Goal: Information Seeking & Learning: Learn about a topic

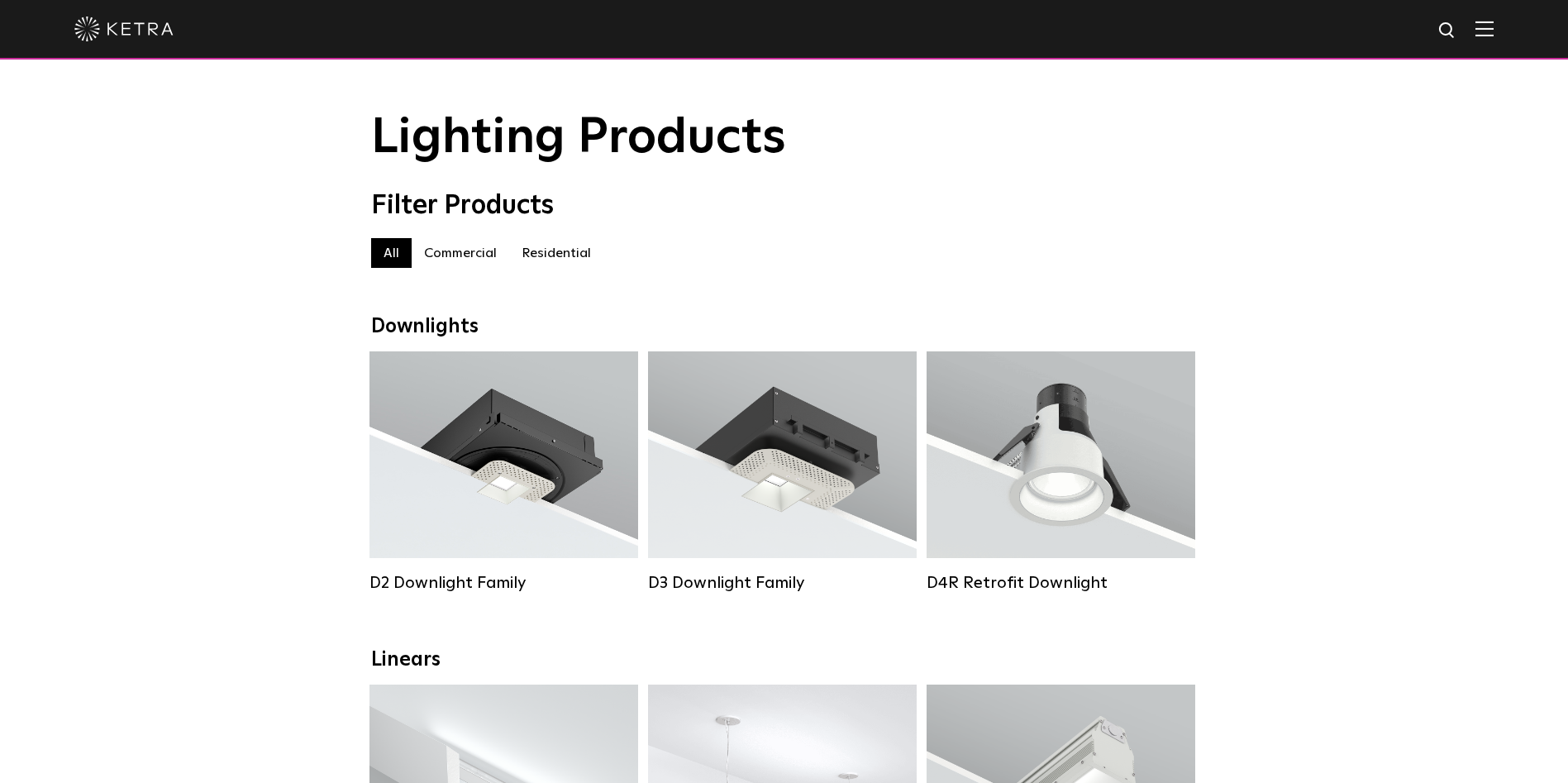
scroll to position [13, 0]
click at [502, 492] on div "Lumen Output: 1200 Colors: White / Black / Gloss Black / Silver / Bronze / Silv…" at bounding box center [504, 460] width 219 height 167
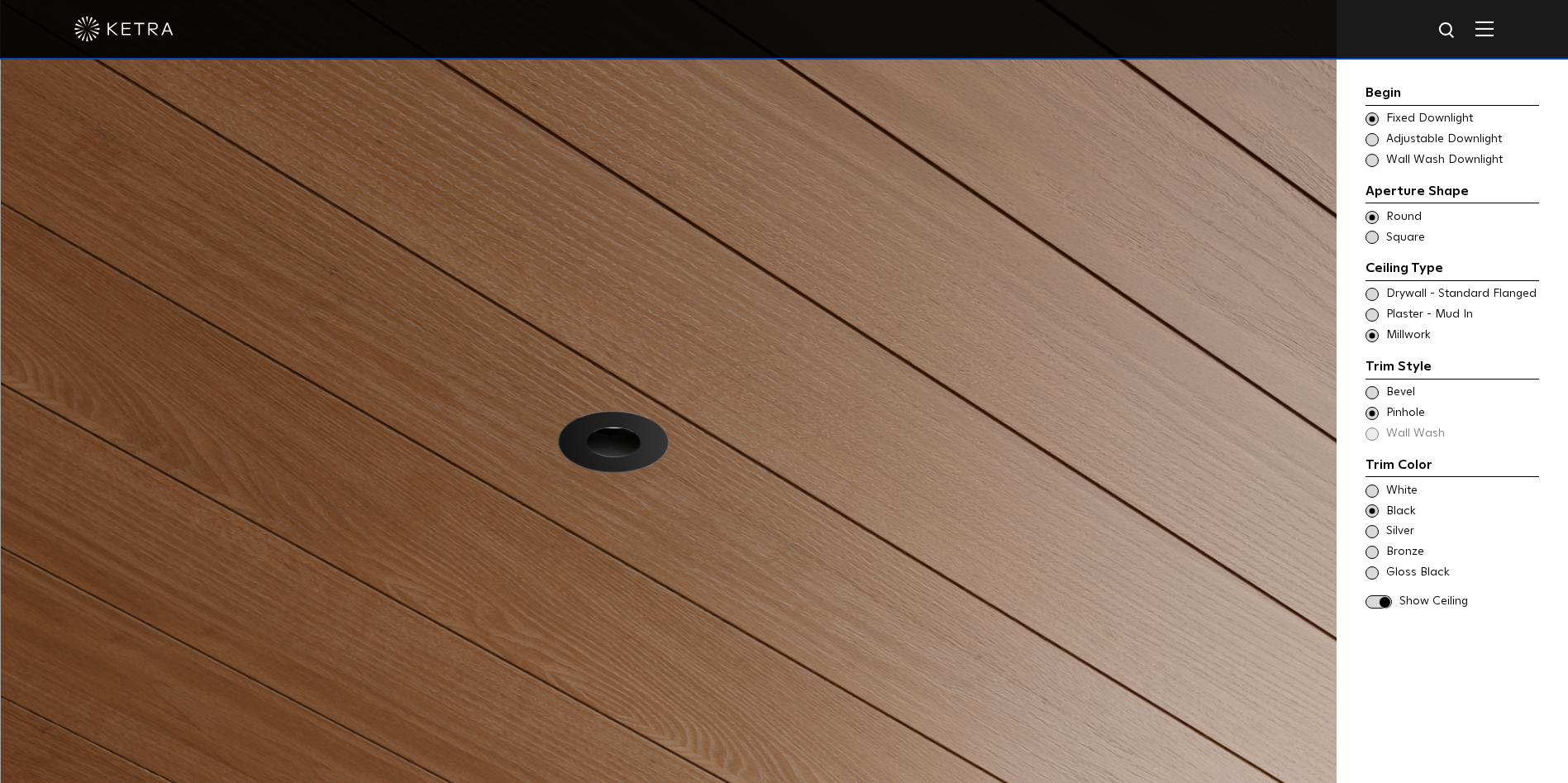
scroll to position [1618, 0]
click at [1372, 117] on span at bounding box center [1372, 118] width 13 height 13
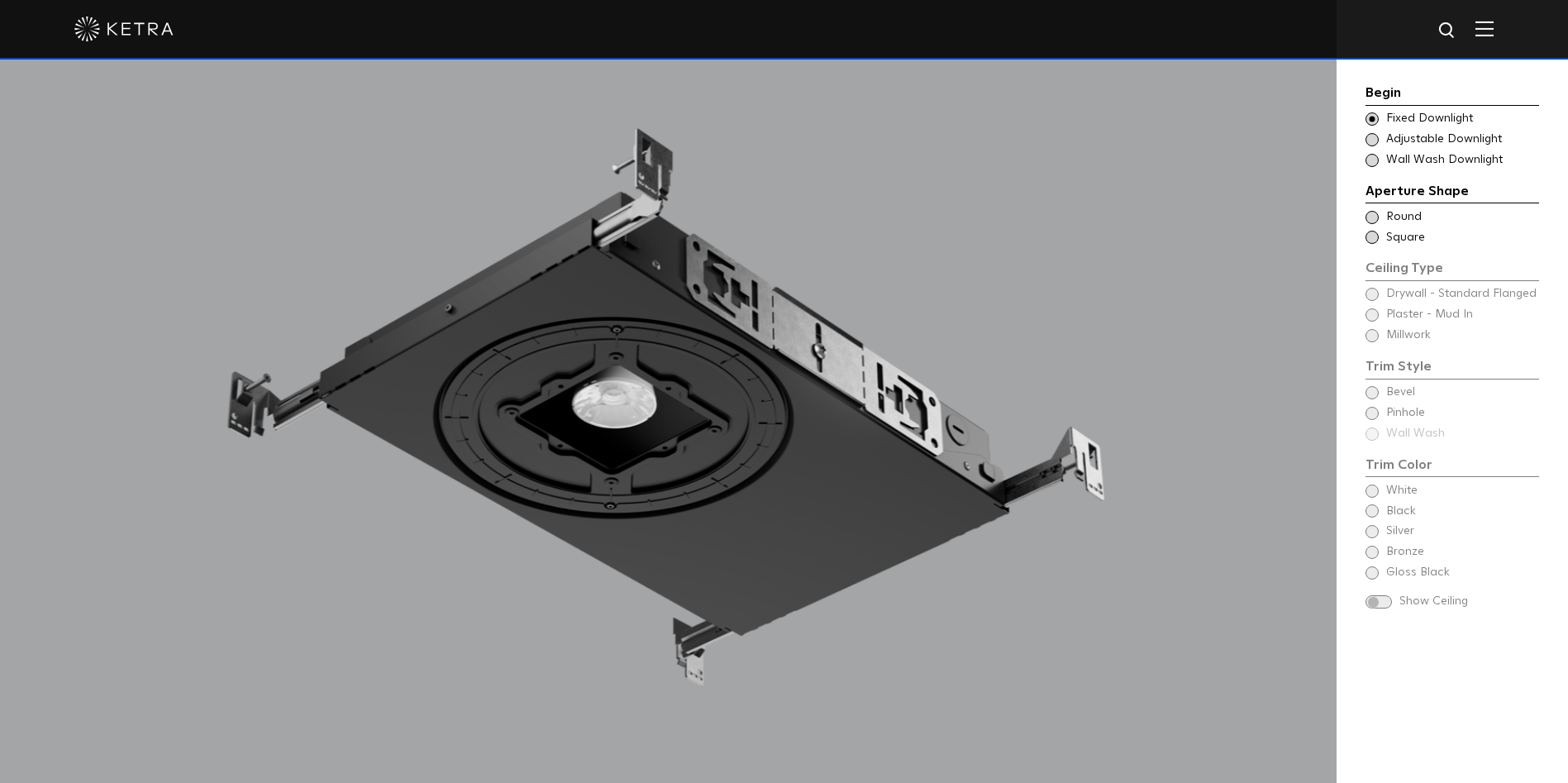
click at [1369, 138] on span at bounding box center [1372, 139] width 13 height 13
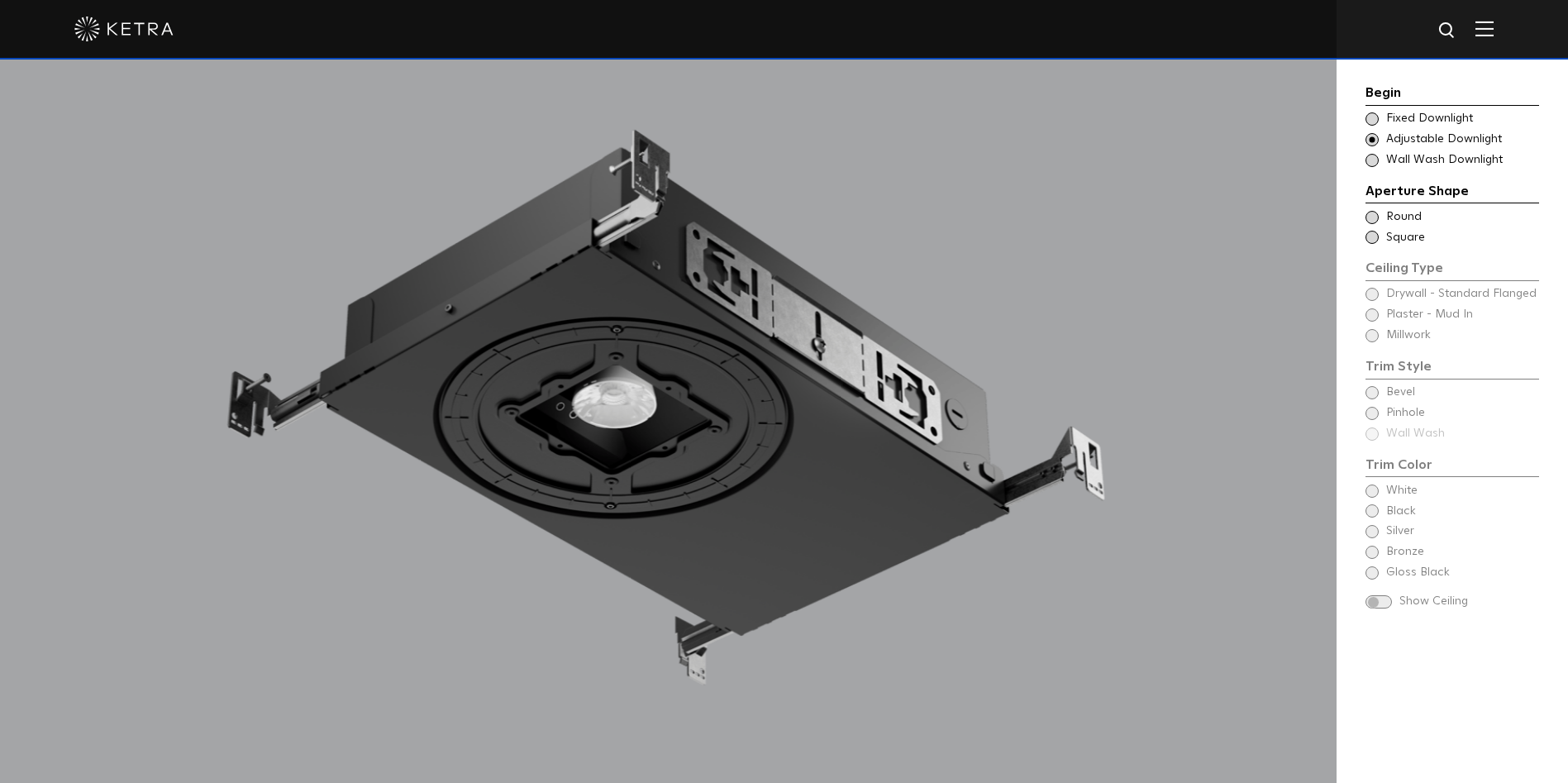
click at [1378, 214] on span at bounding box center [1372, 217] width 13 height 13
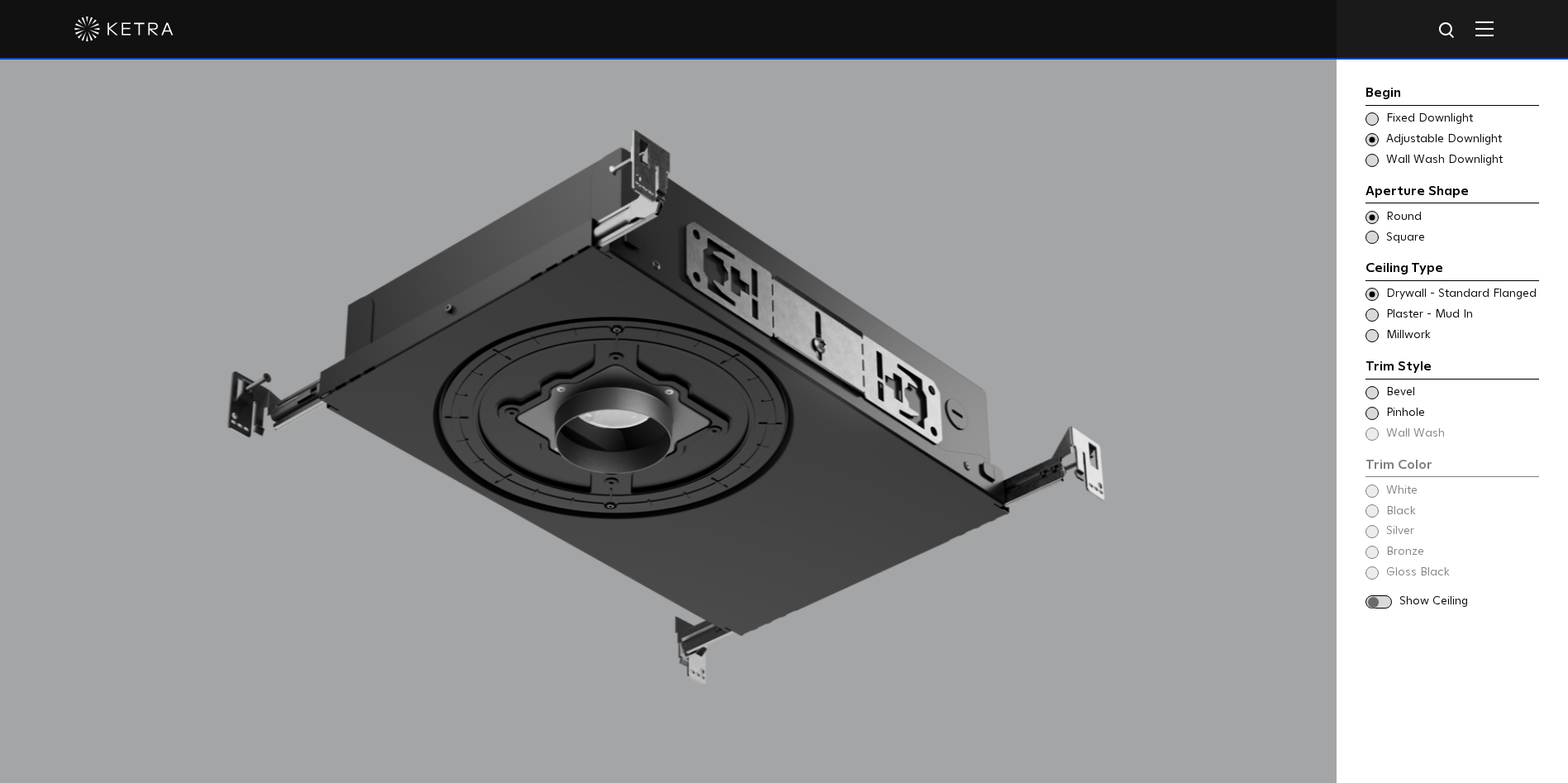
click at [1375, 602] on span at bounding box center [1378, 602] width 27 height 14
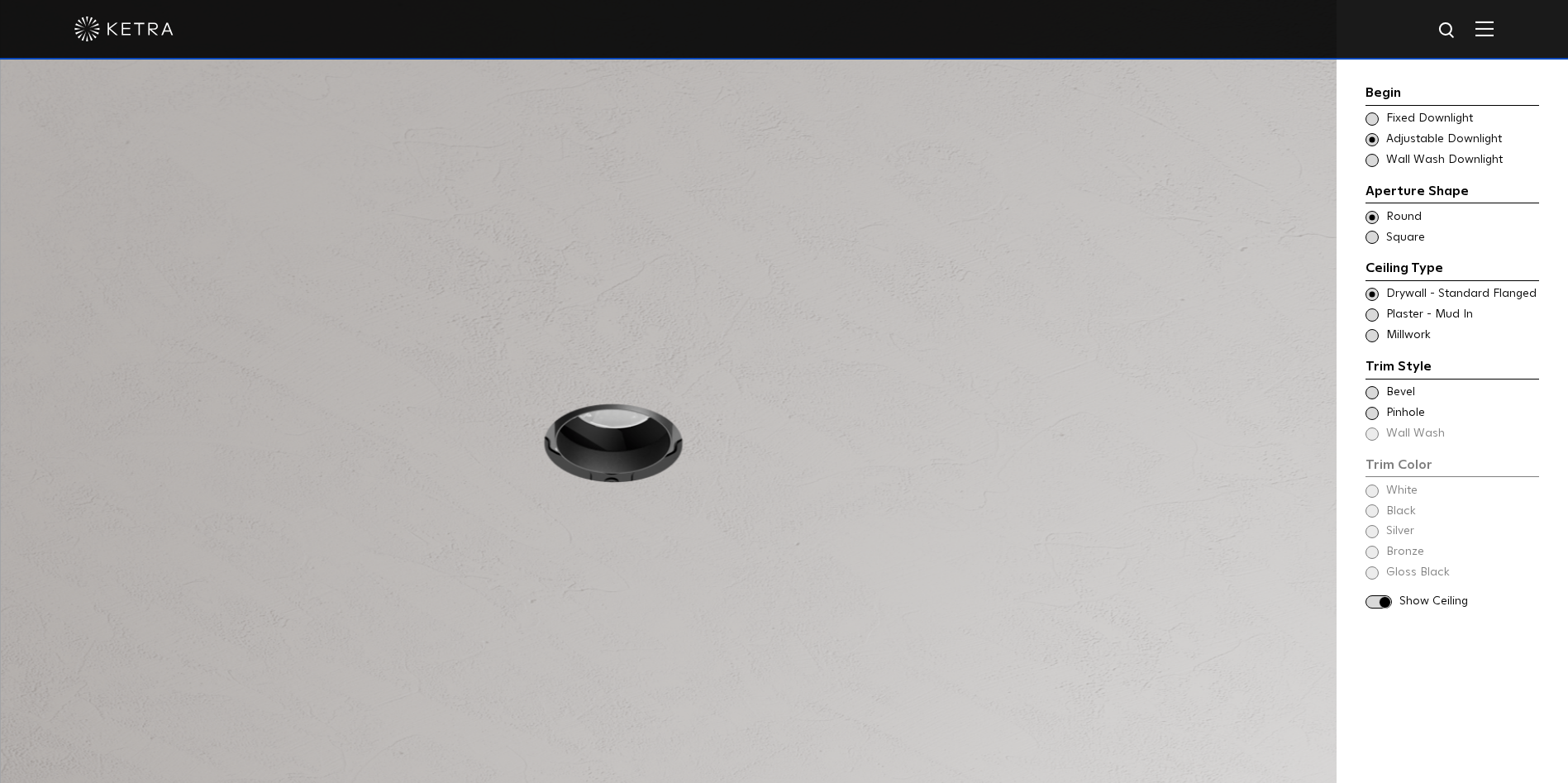
click at [1369, 315] on span at bounding box center [1372, 314] width 13 height 13
click at [1372, 388] on span at bounding box center [1372, 392] width 13 height 13
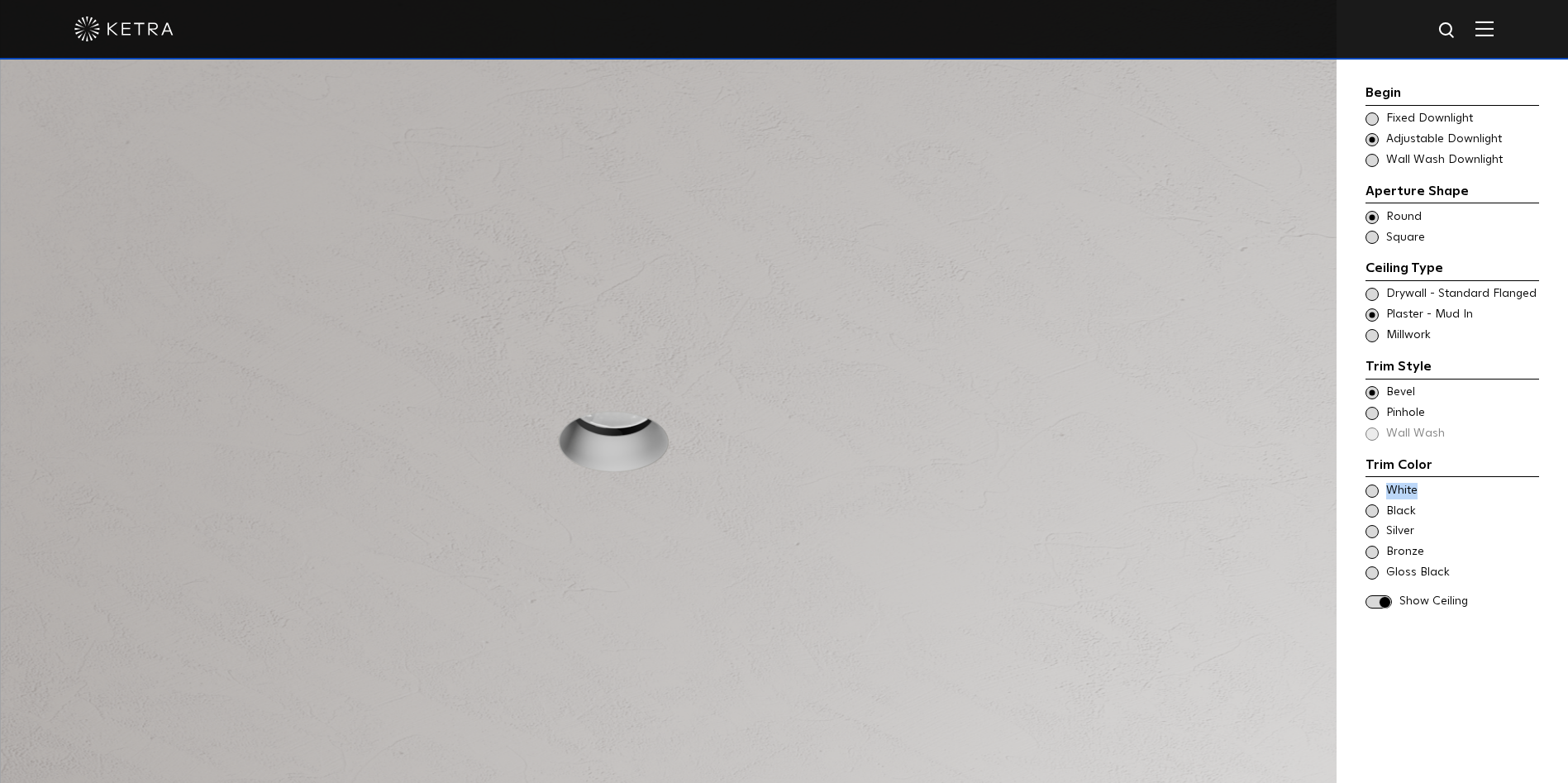
drag, startPoint x: 1379, startPoint y: 500, endPoint x: 1371, endPoint y: 491, distance: 12.0
click at [1371, 491] on div "White Black Silver Bronze Gloss Black" at bounding box center [1452, 532] width 174 height 99
click at [1371, 491] on span at bounding box center [1372, 491] width 13 height 13
click at [1371, 511] on span at bounding box center [1372, 510] width 13 height 13
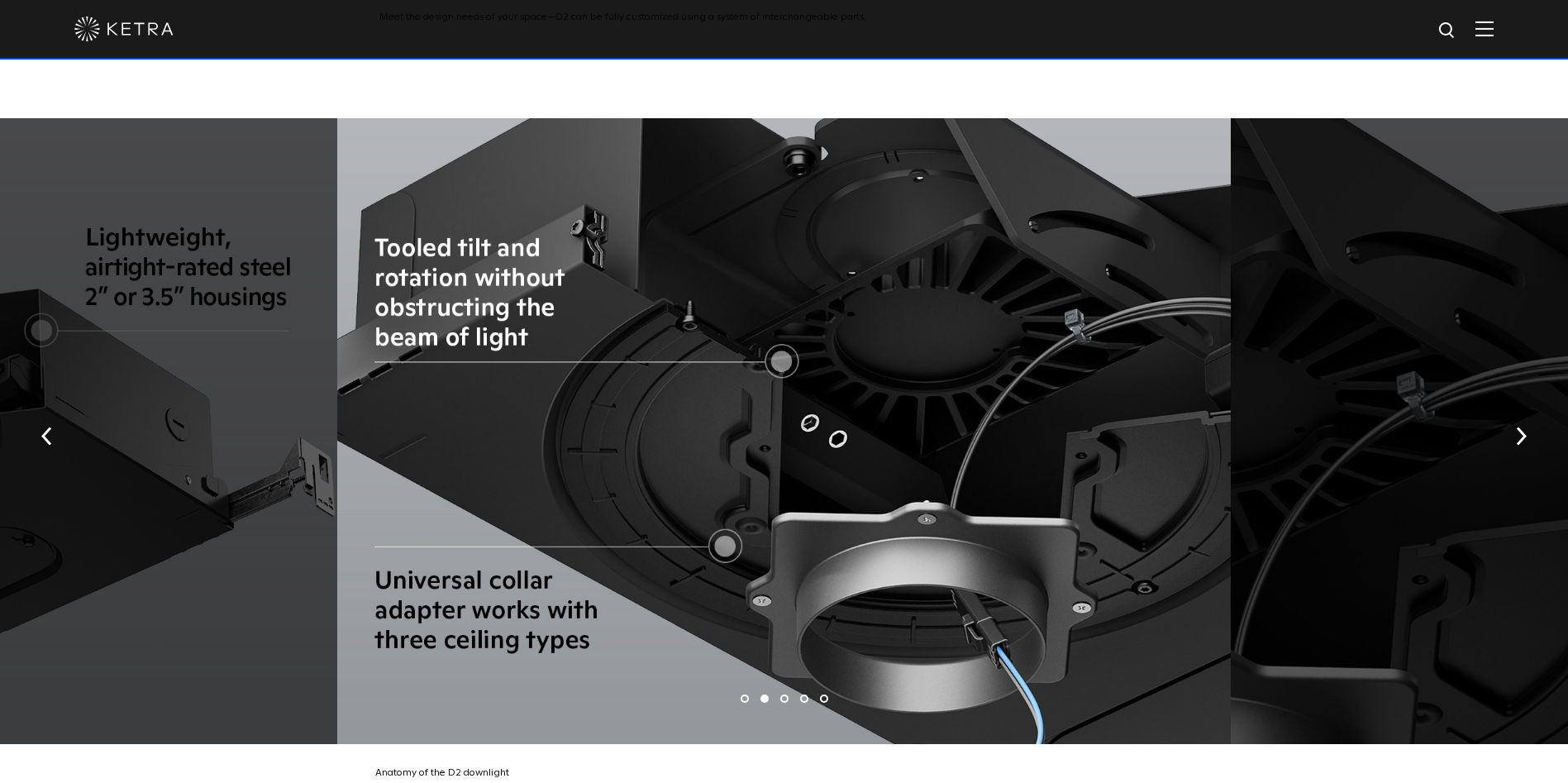
scroll to position [3127, 0]
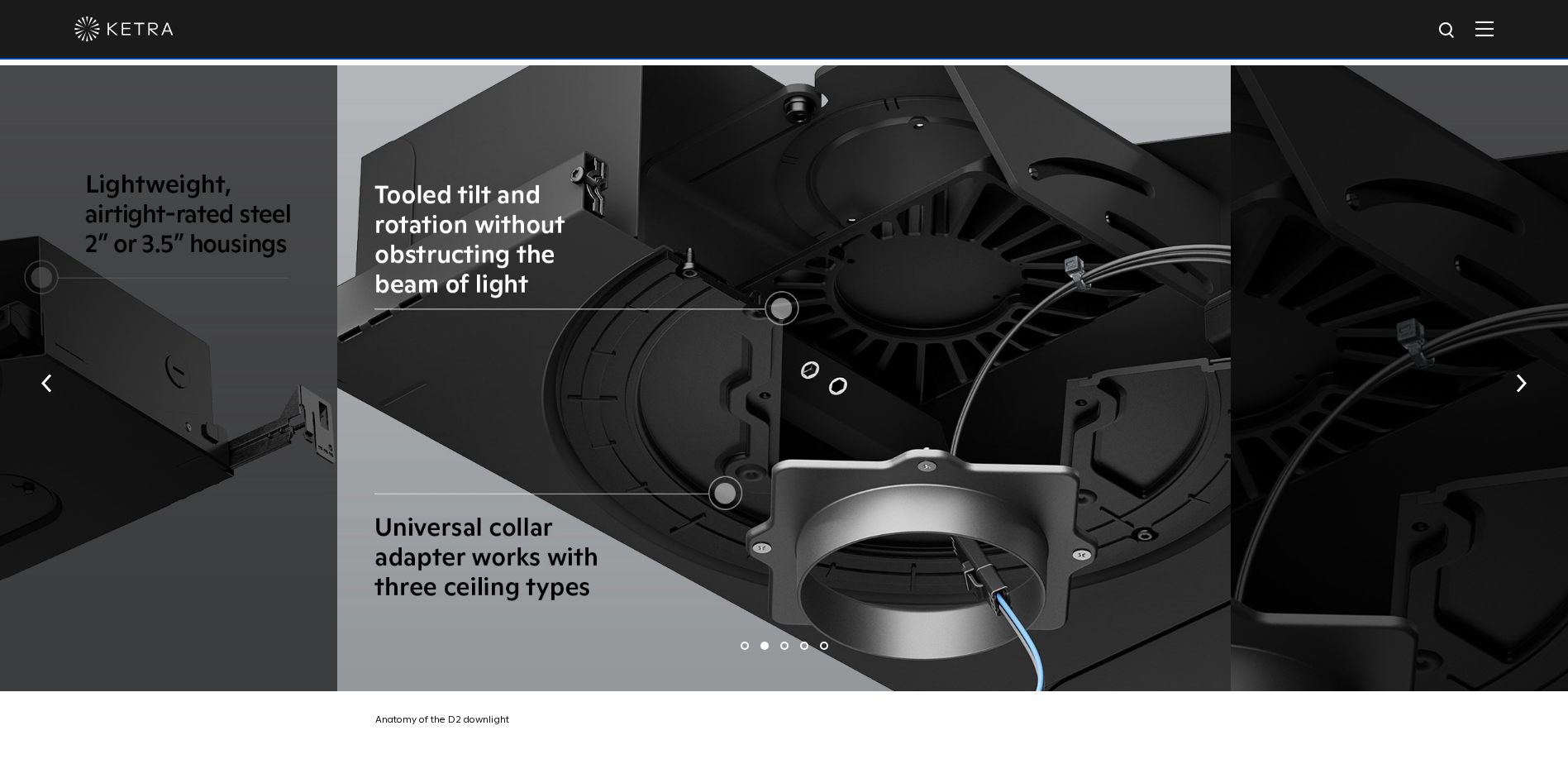
click at [1523, 374] on img "button" at bounding box center [1522, 383] width 11 height 18
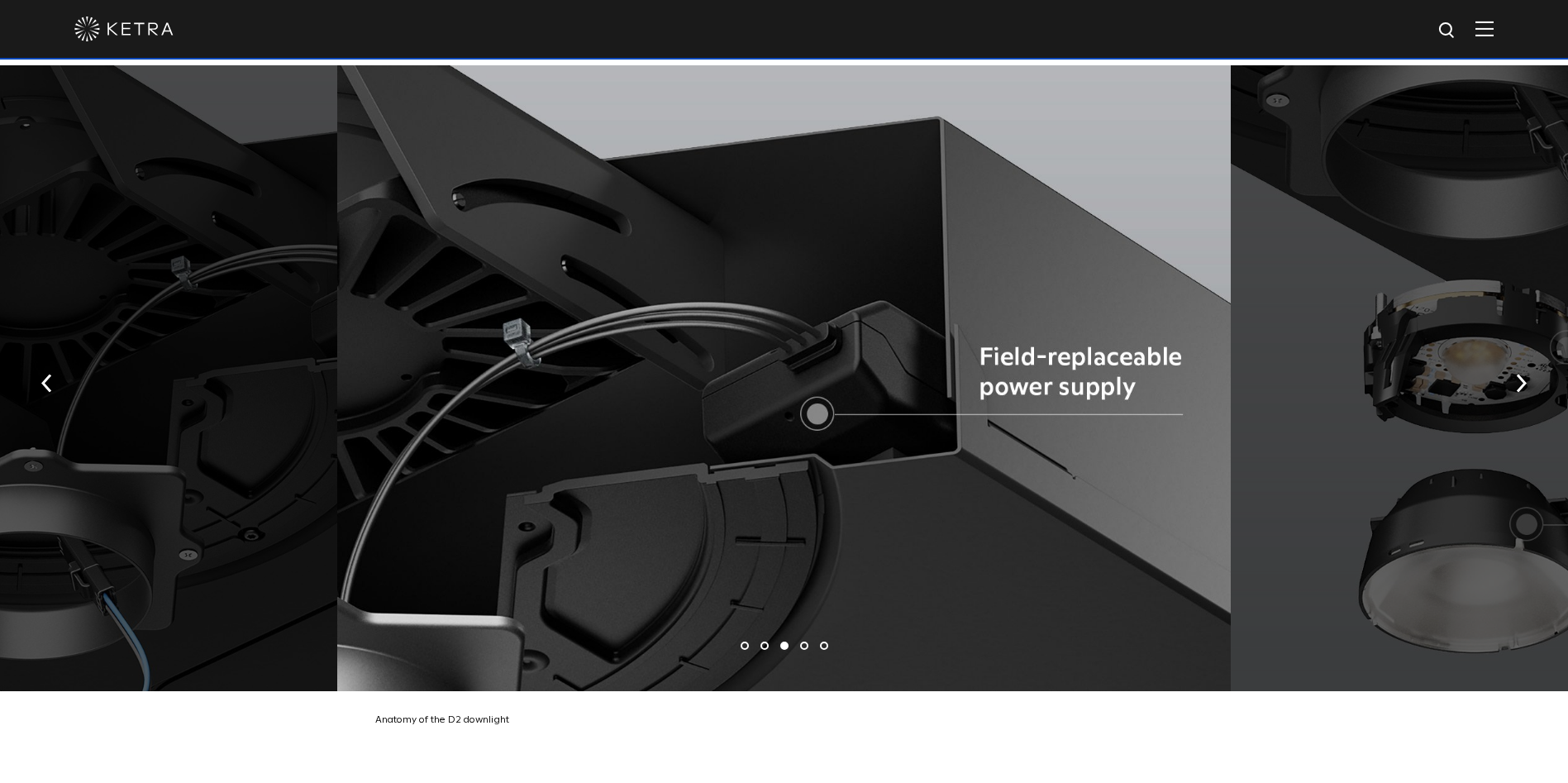
click at [1505, 358] on button "button" at bounding box center [1522, 382] width 36 height 57
